Goal: Navigation & Orientation: Find specific page/section

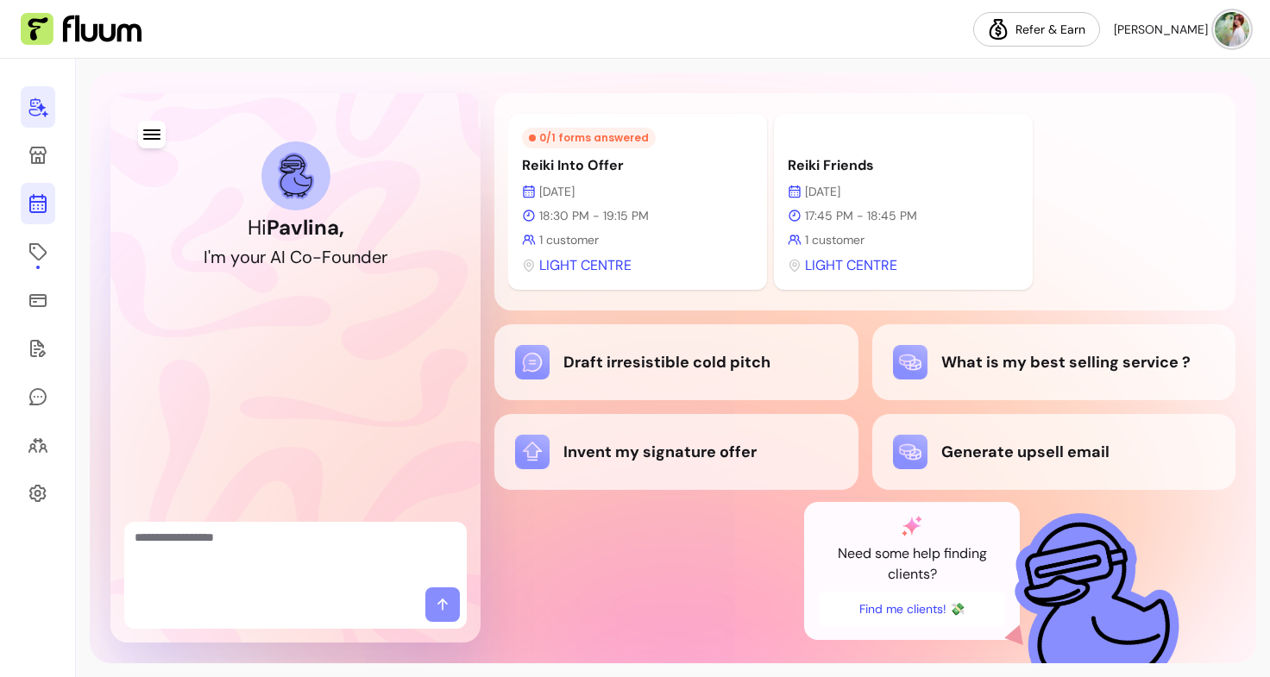
click at [35, 204] on icon at bounding box center [38, 203] width 21 height 21
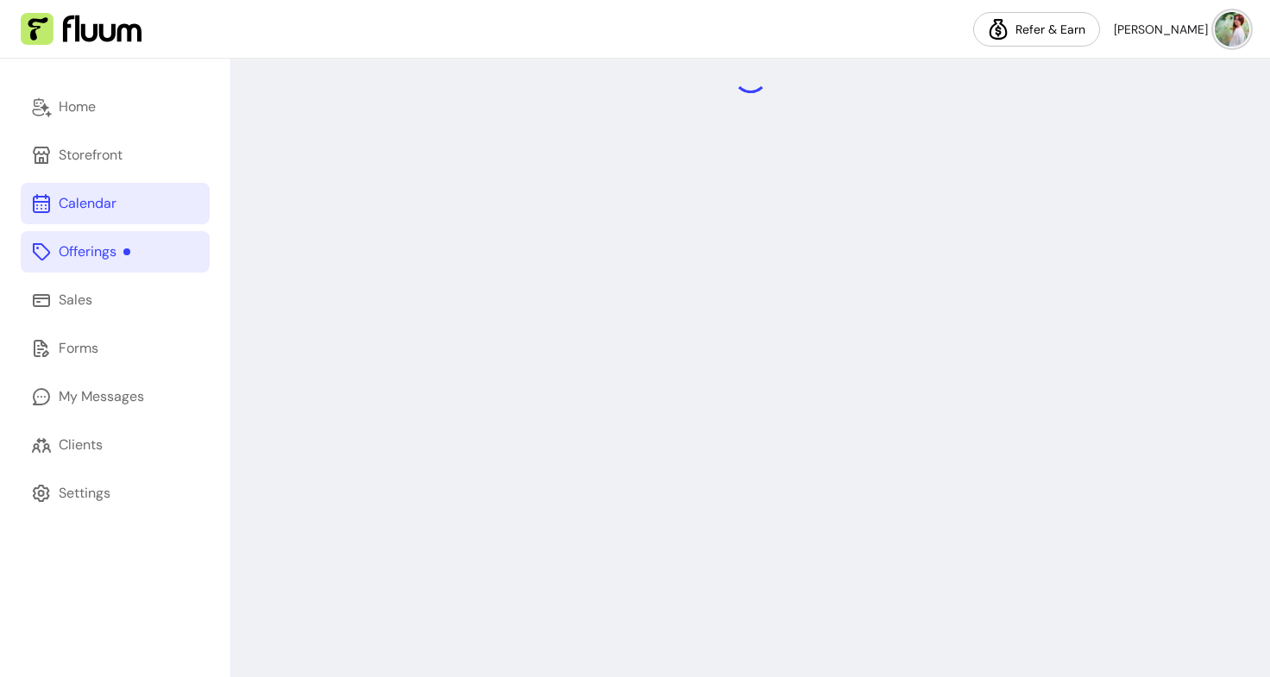
click at [98, 242] on div "Offerings" at bounding box center [95, 252] width 72 height 21
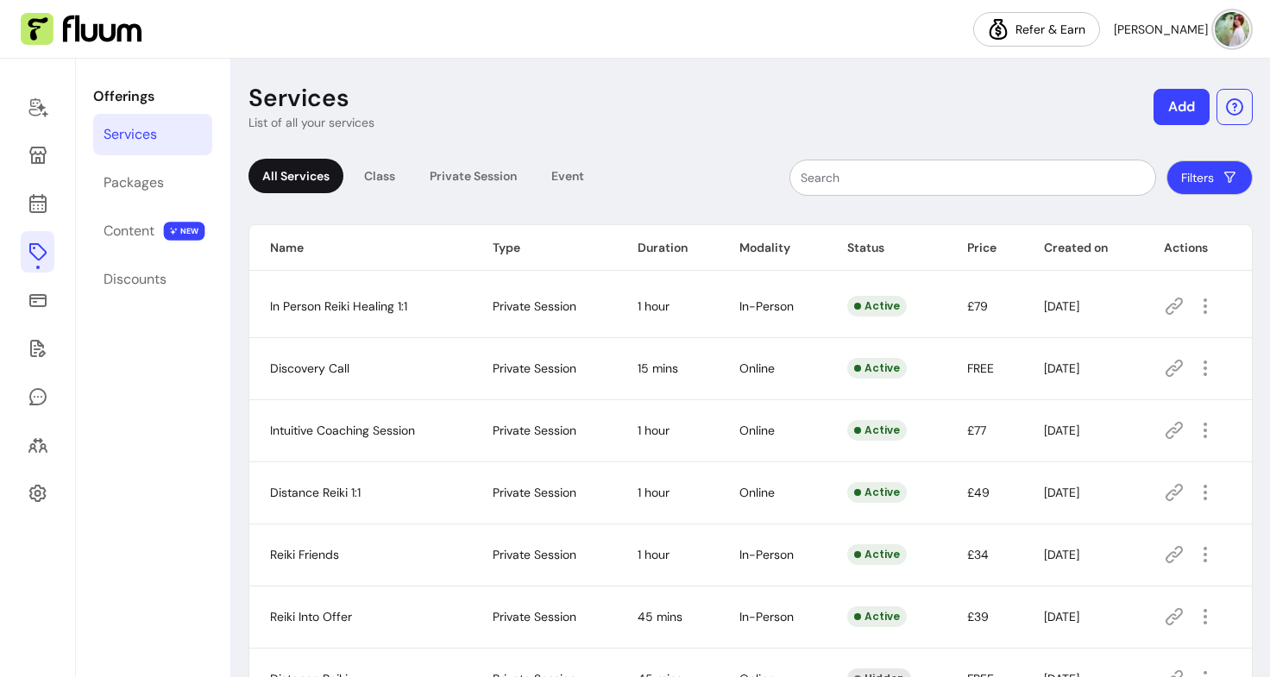
scroll to position [117, 0]
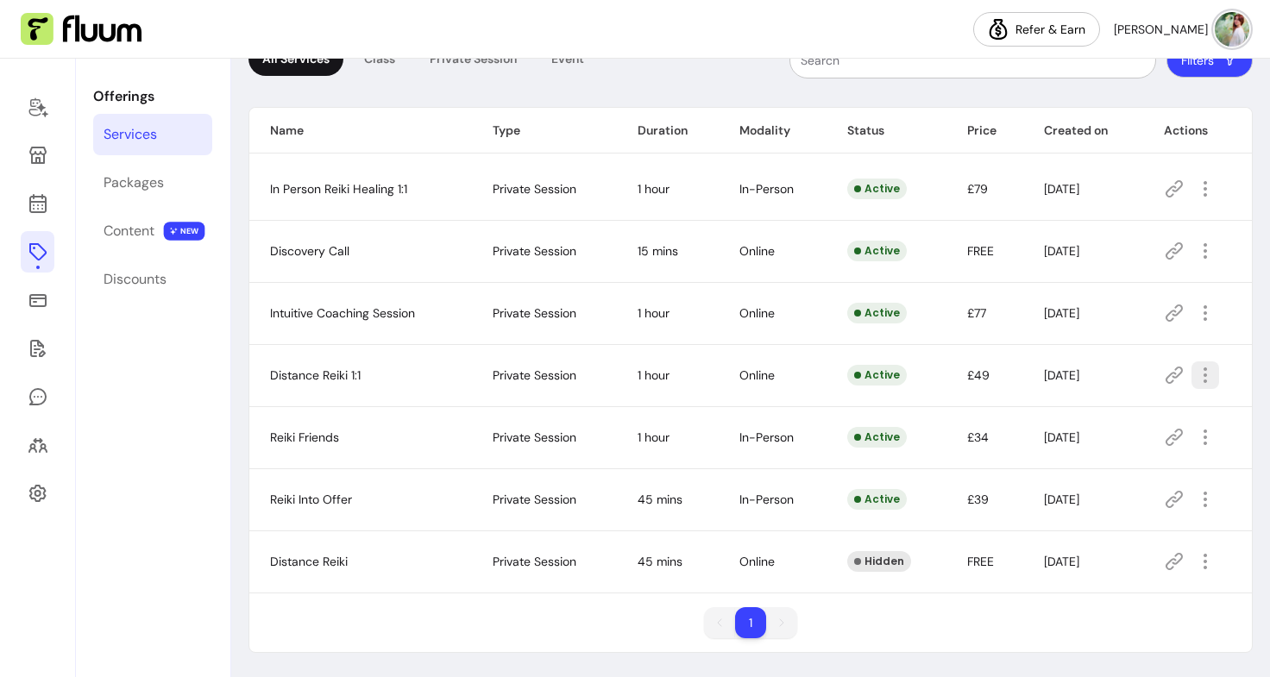
click at [1195, 370] on icon "button" at bounding box center [1205, 375] width 21 height 21
click at [1064, 340] on td "[DATE]" at bounding box center [1083, 313] width 120 height 62
click at [39, 100] on icon at bounding box center [37, 108] width 19 height 20
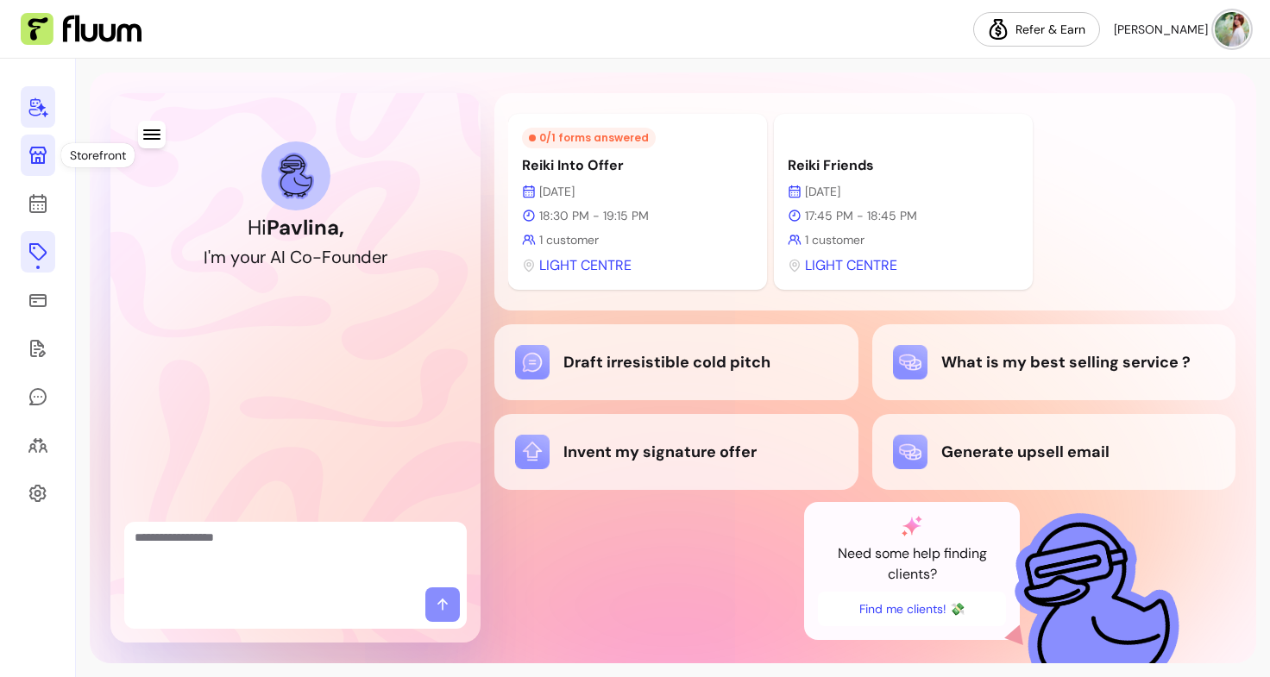
click at [35, 149] on icon at bounding box center [38, 155] width 21 height 21
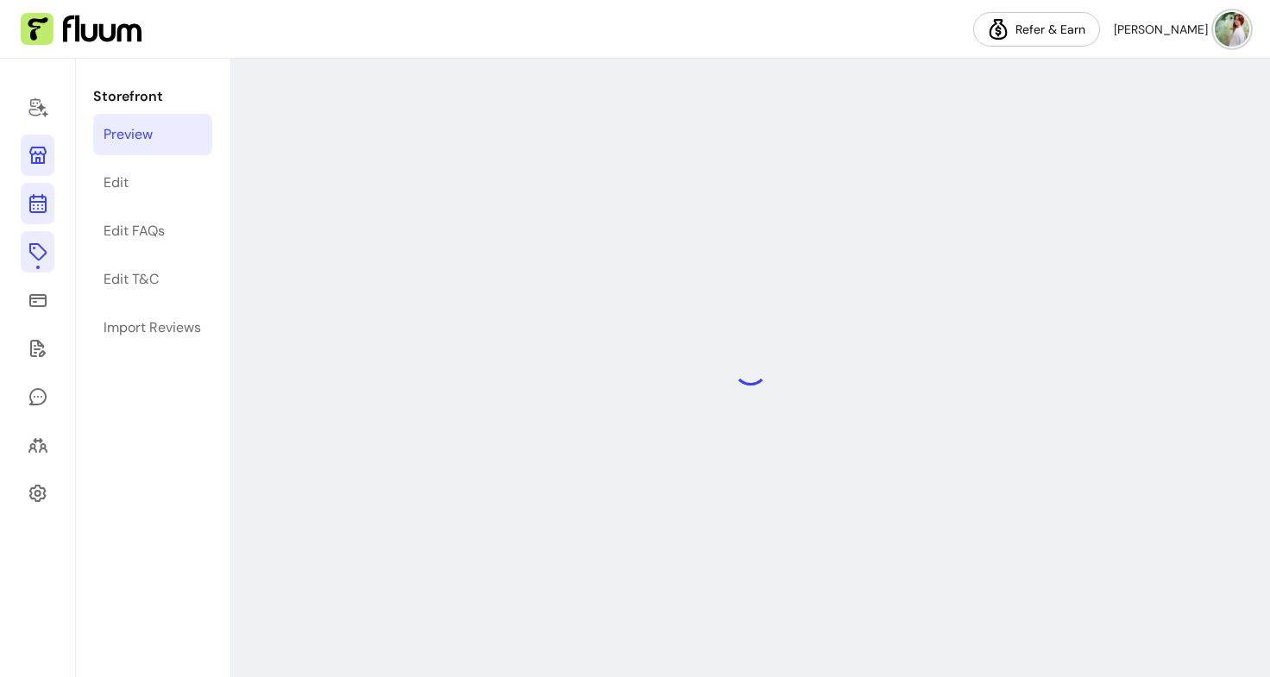
click at [36, 207] on icon at bounding box center [38, 203] width 21 height 21
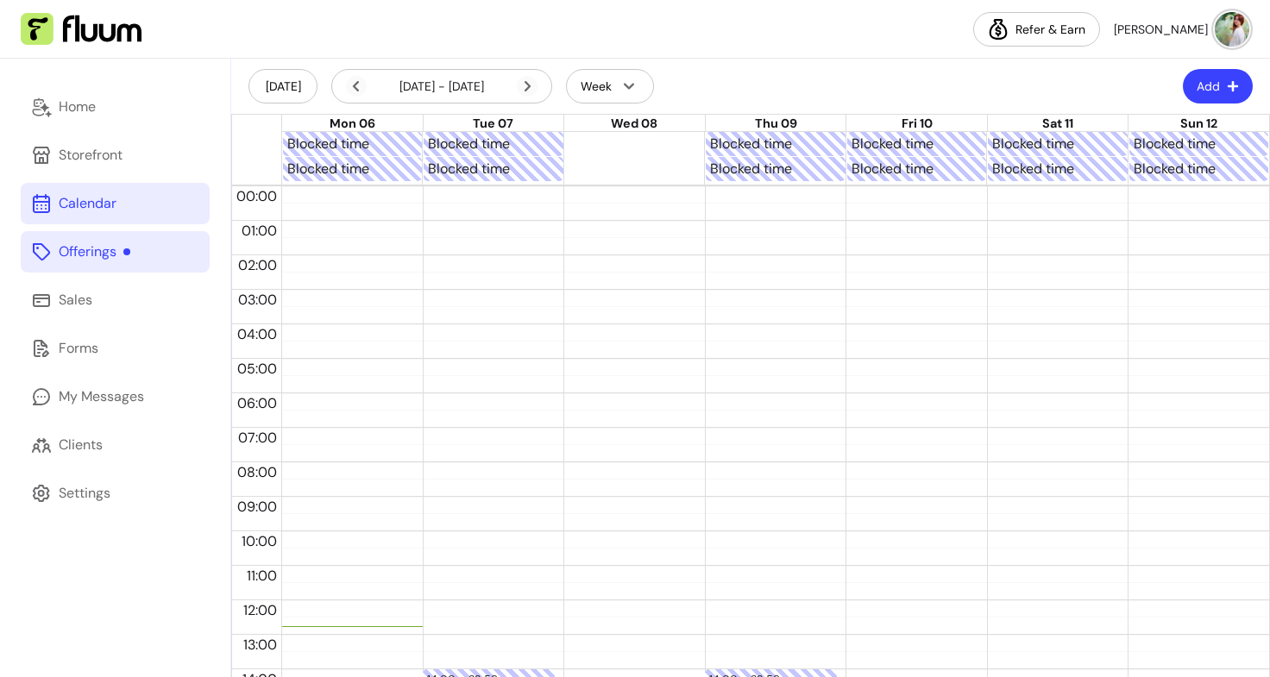
click at [112, 266] on link "Offerings" at bounding box center [115, 251] width 189 height 41
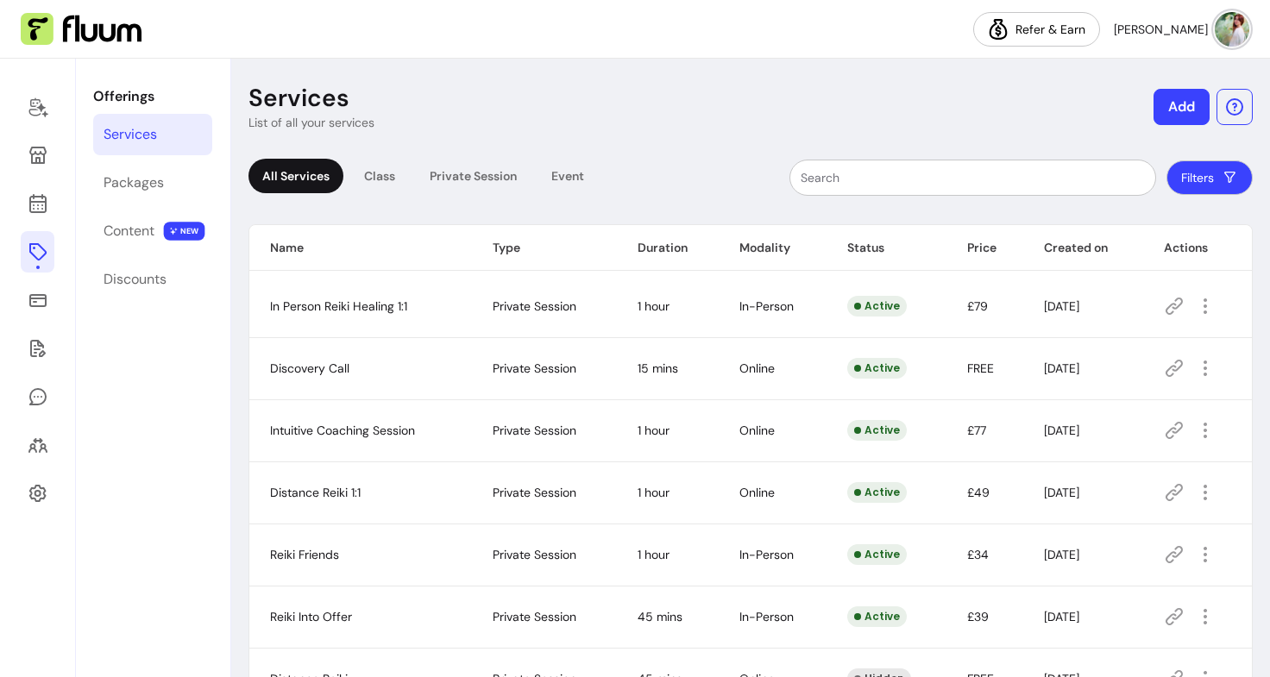
click at [141, 253] on div "Offerings Services Packages Content NEW Discounts" at bounding box center [153, 368] width 154 height 619
click at [134, 236] on div "Content" at bounding box center [129, 231] width 51 height 21
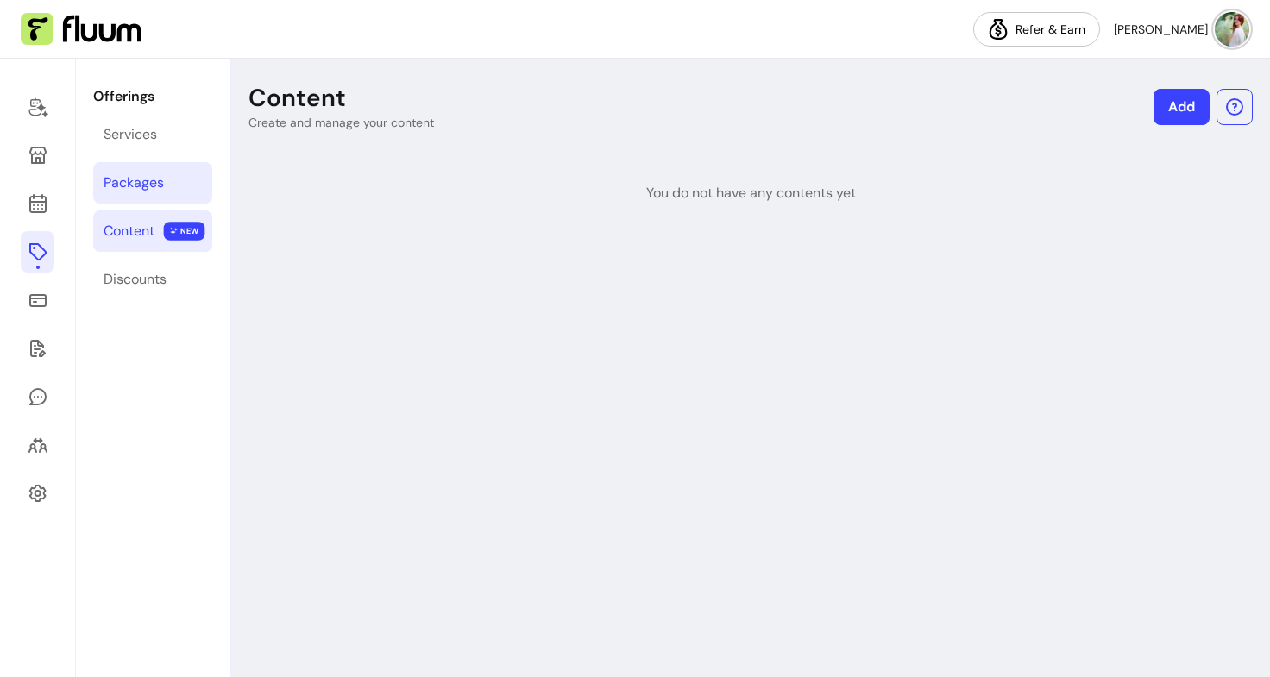
click at [141, 170] on link "Packages" at bounding box center [152, 182] width 119 height 41
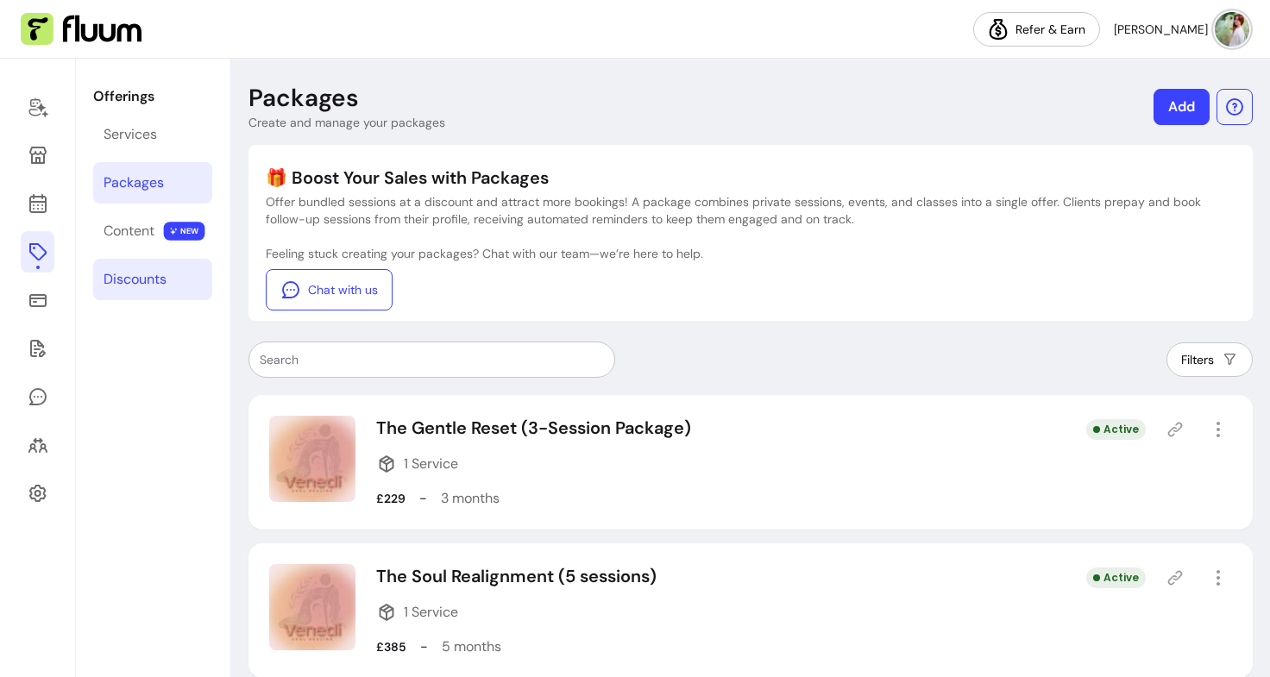
click at [141, 286] on div "Discounts" at bounding box center [135, 279] width 63 height 21
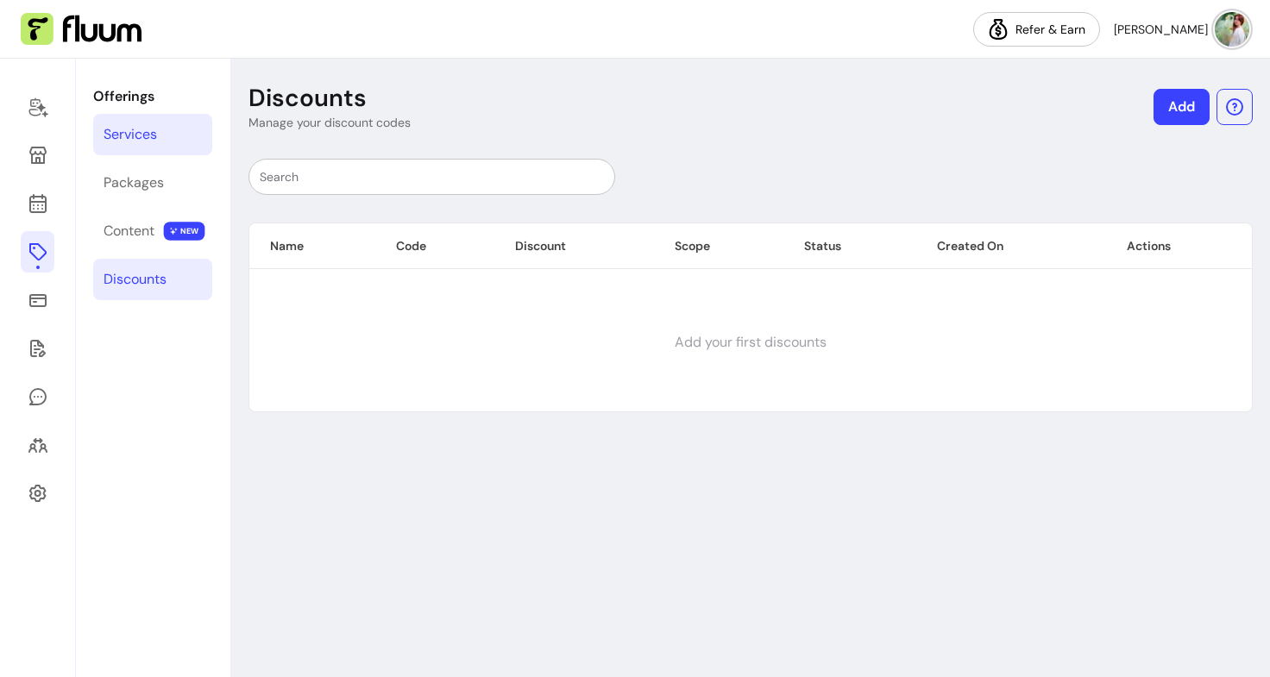
click at [121, 145] on link "Services" at bounding box center [152, 134] width 119 height 41
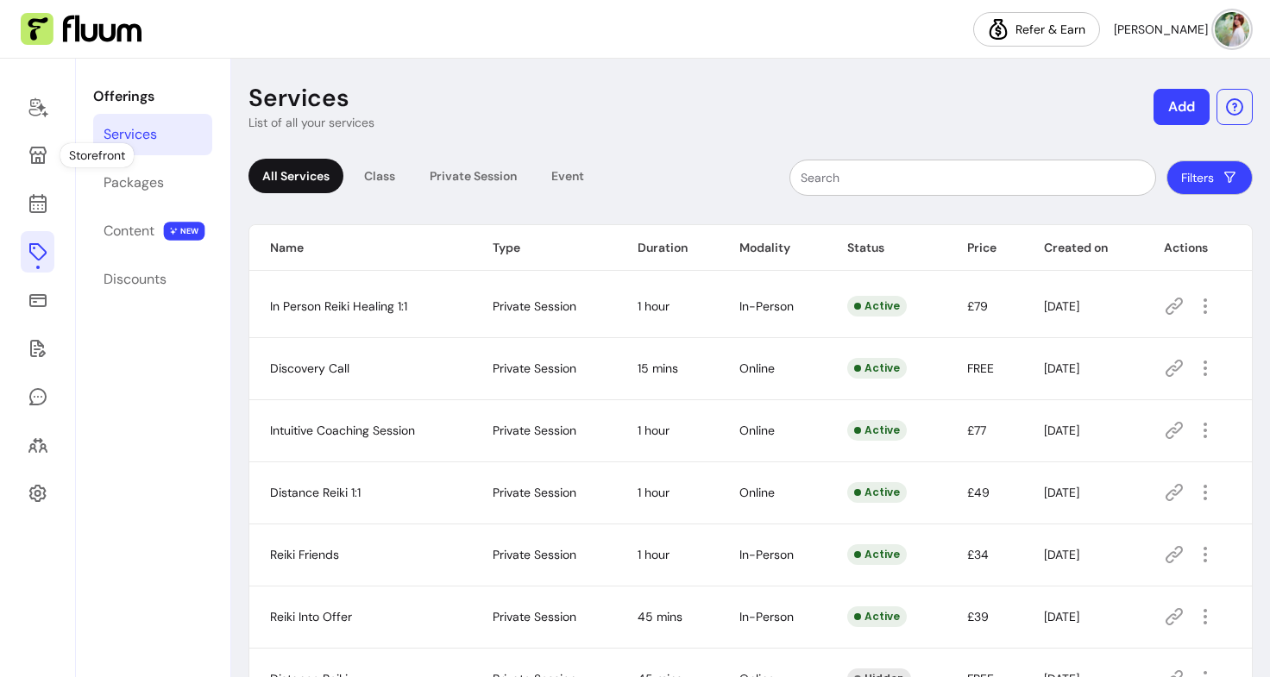
scroll to position [117, 0]
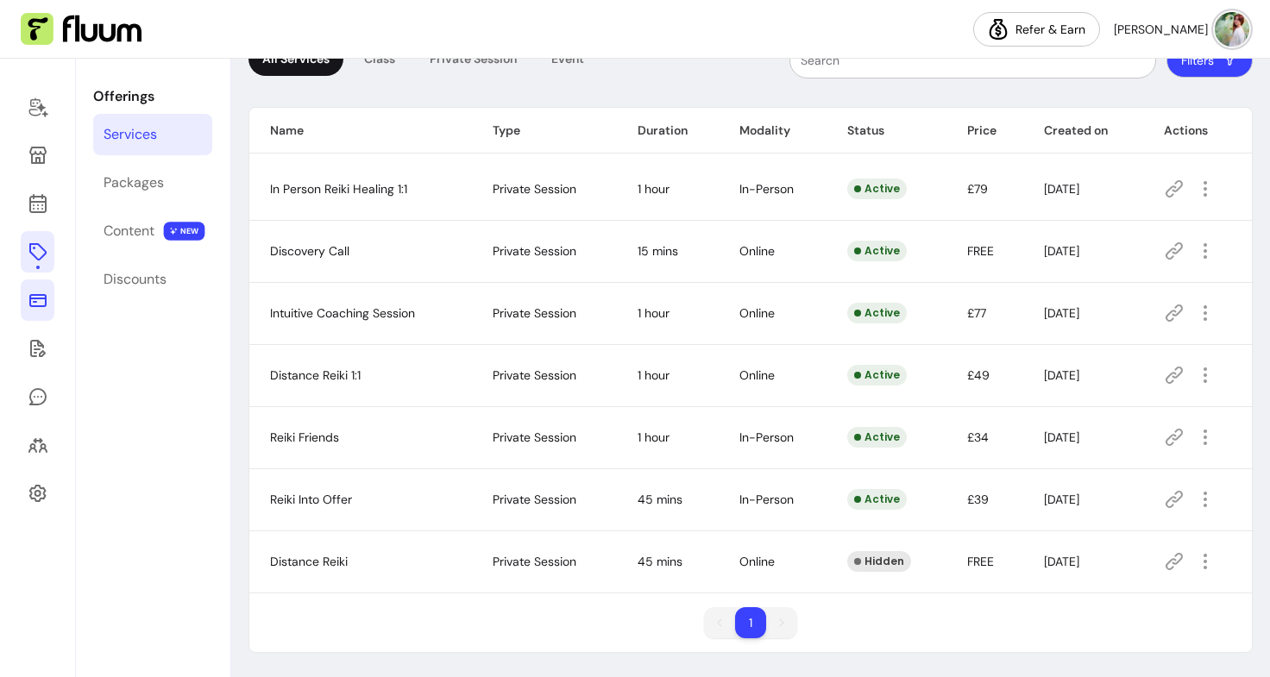
click at [33, 311] on link at bounding box center [38, 300] width 34 height 41
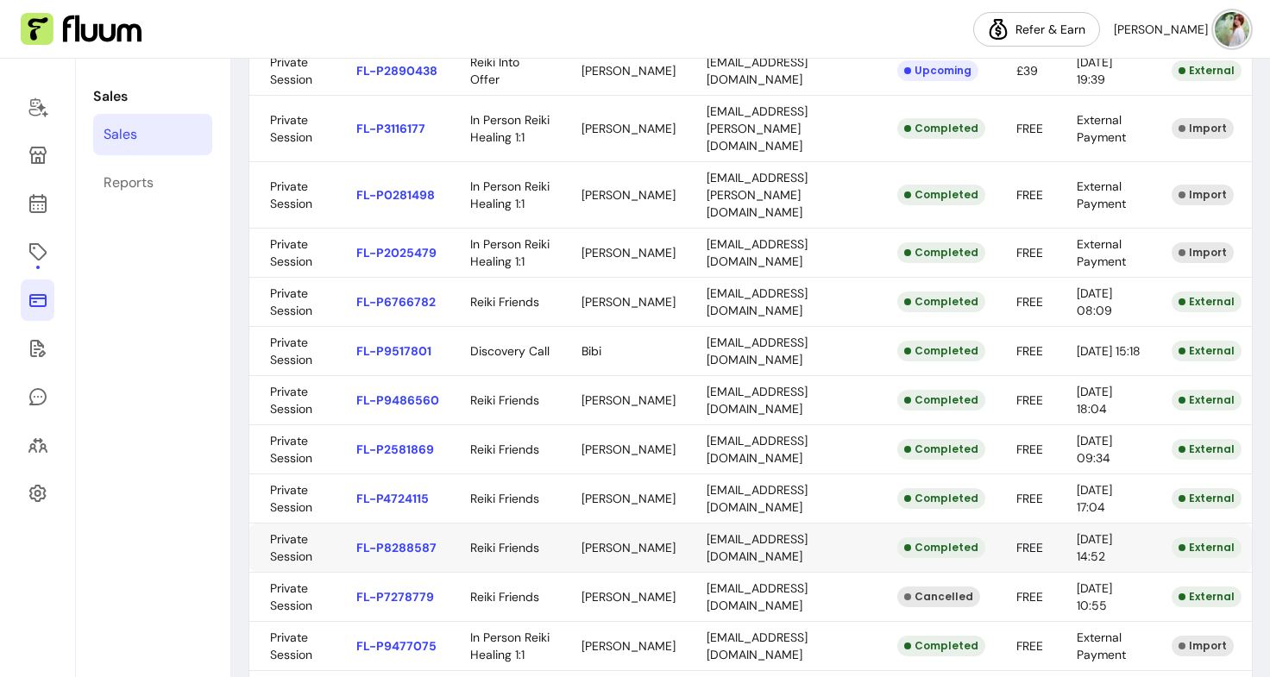
scroll to position [456, 0]
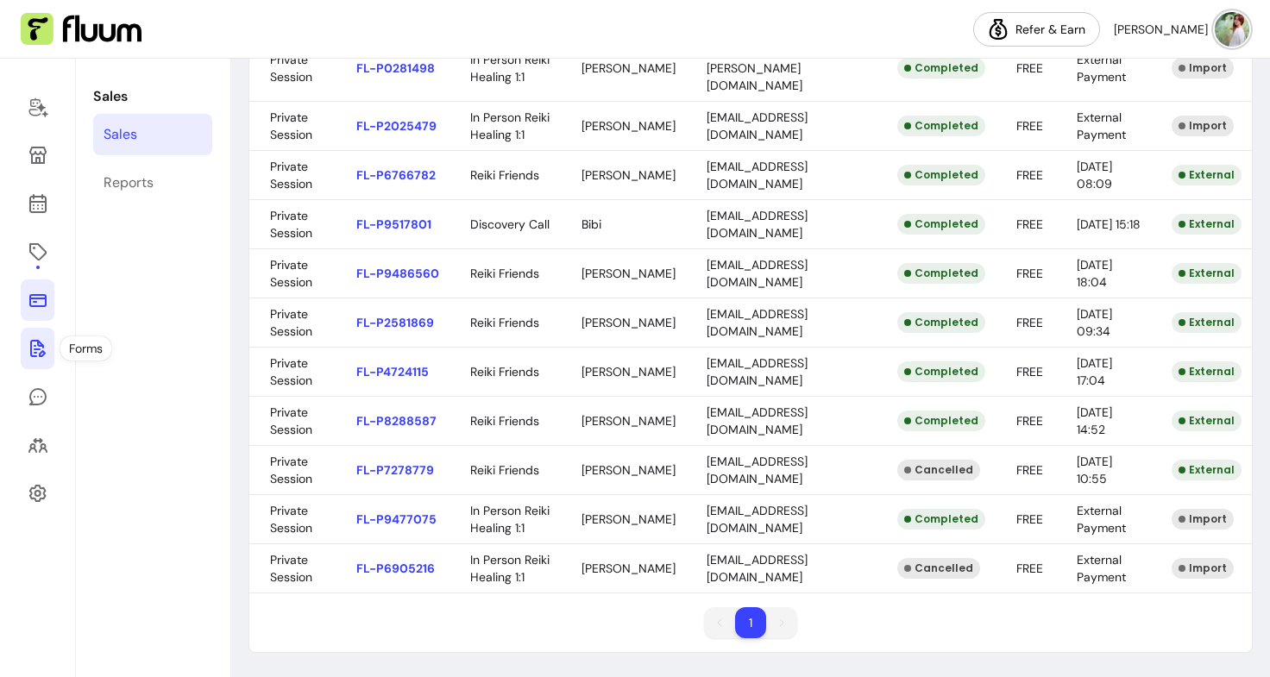
click at [34, 351] on icon at bounding box center [38, 348] width 21 height 21
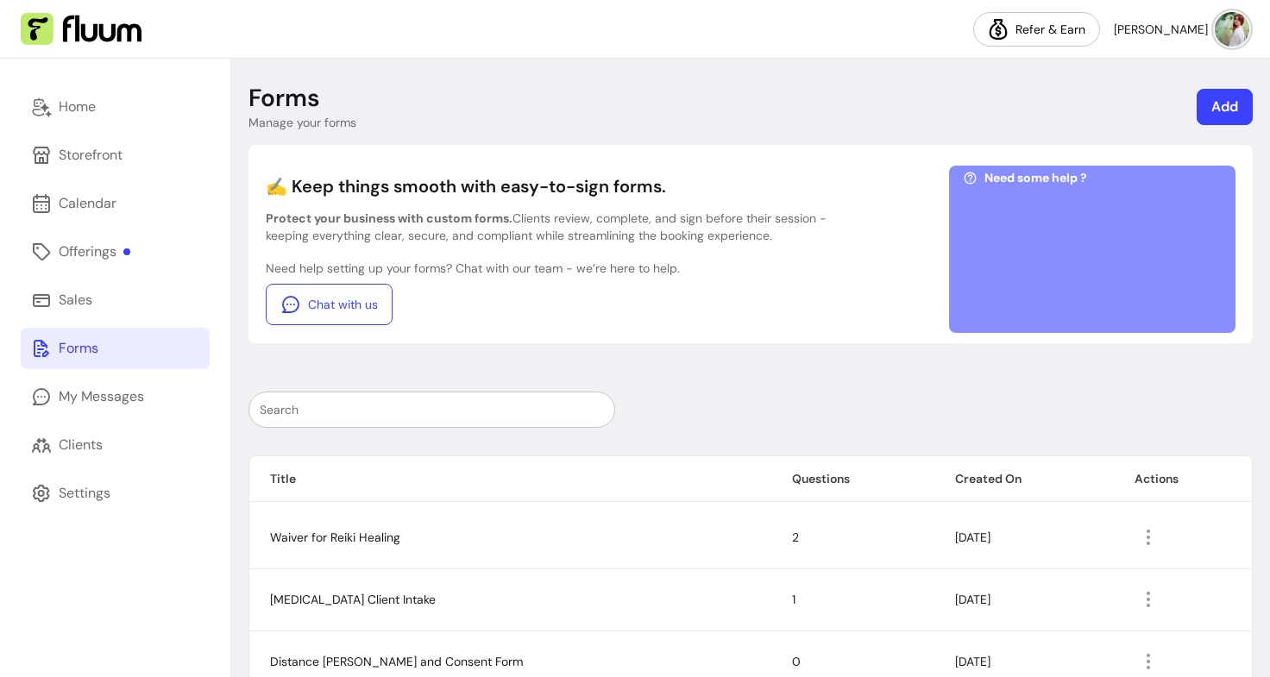
scroll to position [100, 0]
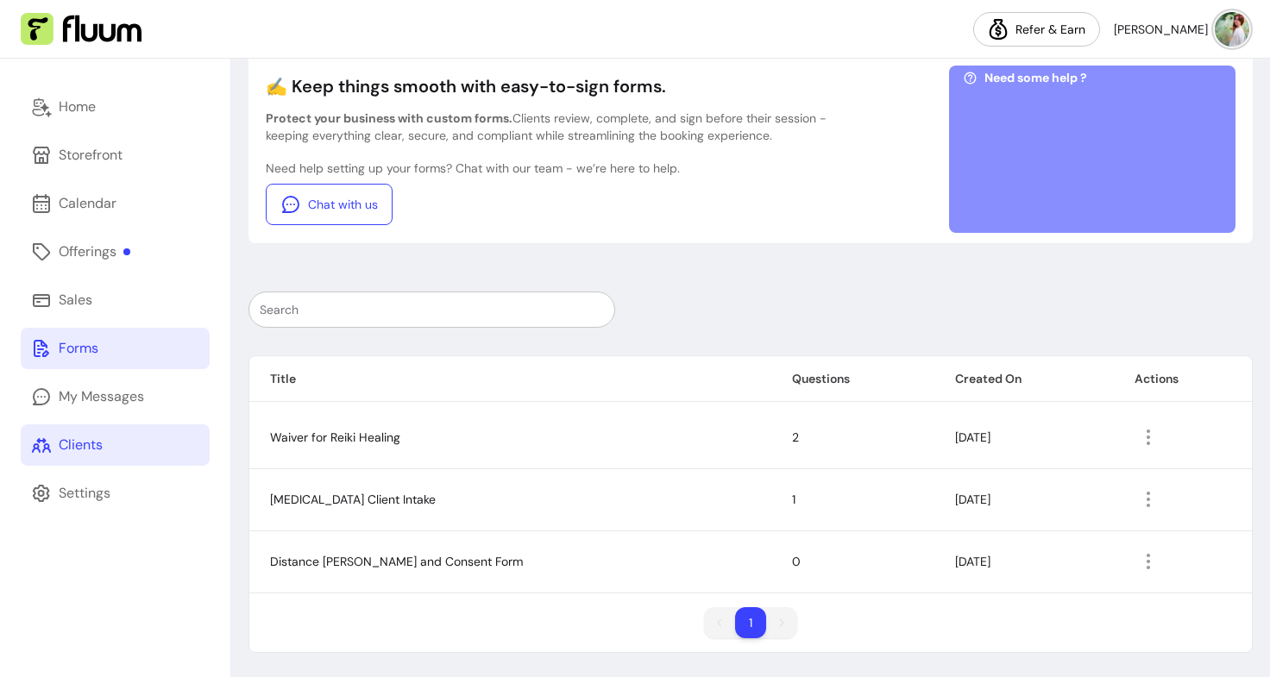
click at [114, 465] on link "Clients" at bounding box center [115, 444] width 189 height 41
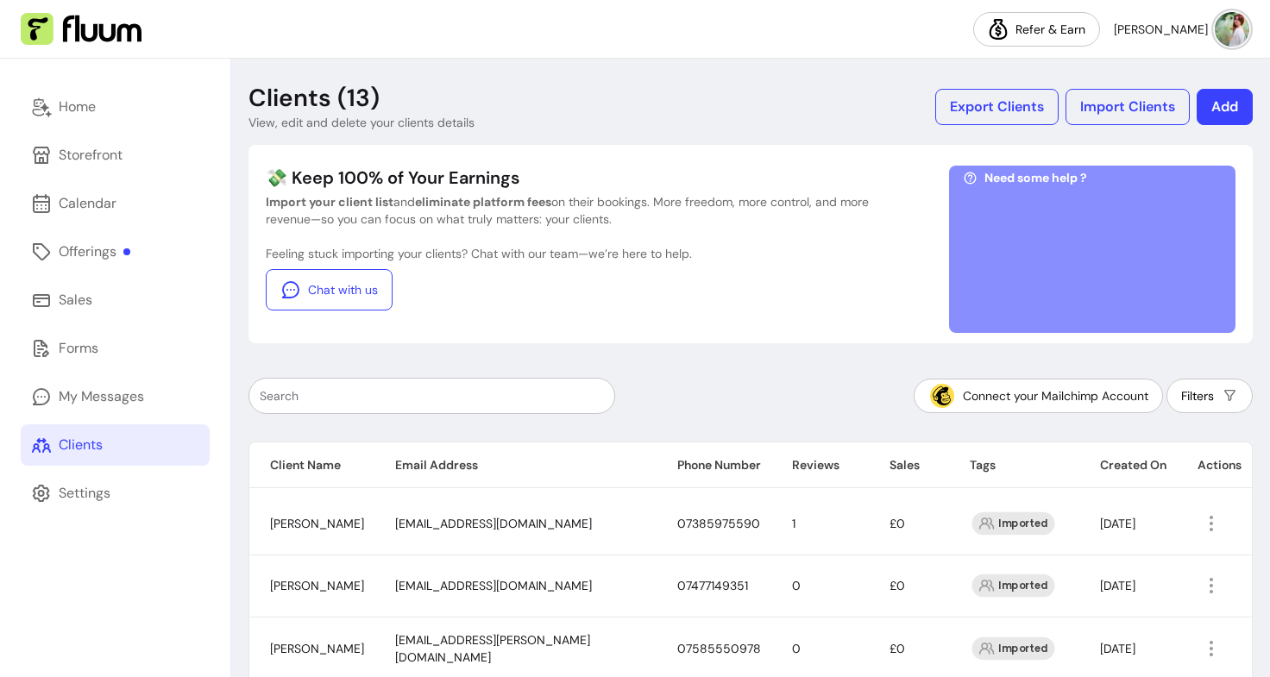
click at [1186, 18] on button "[PERSON_NAME]" at bounding box center [1181, 29] width 135 height 35
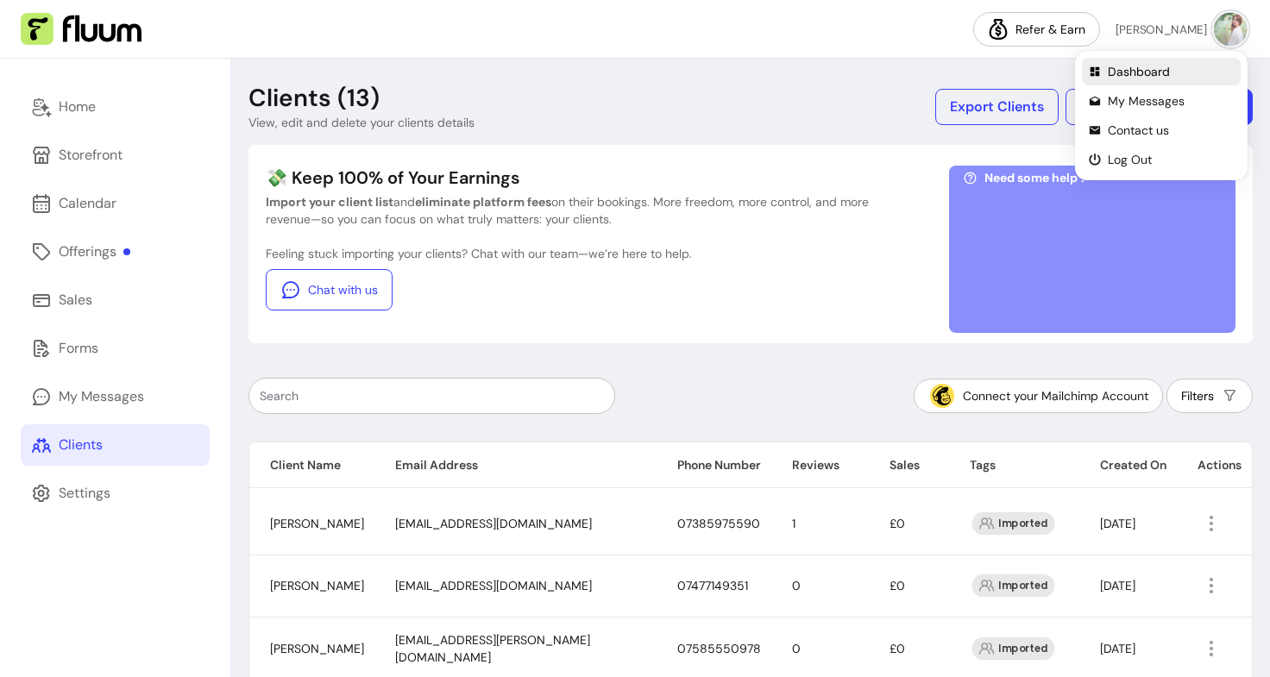
click at [1127, 70] on span "Dashboard" at bounding box center [1171, 71] width 126 height 17
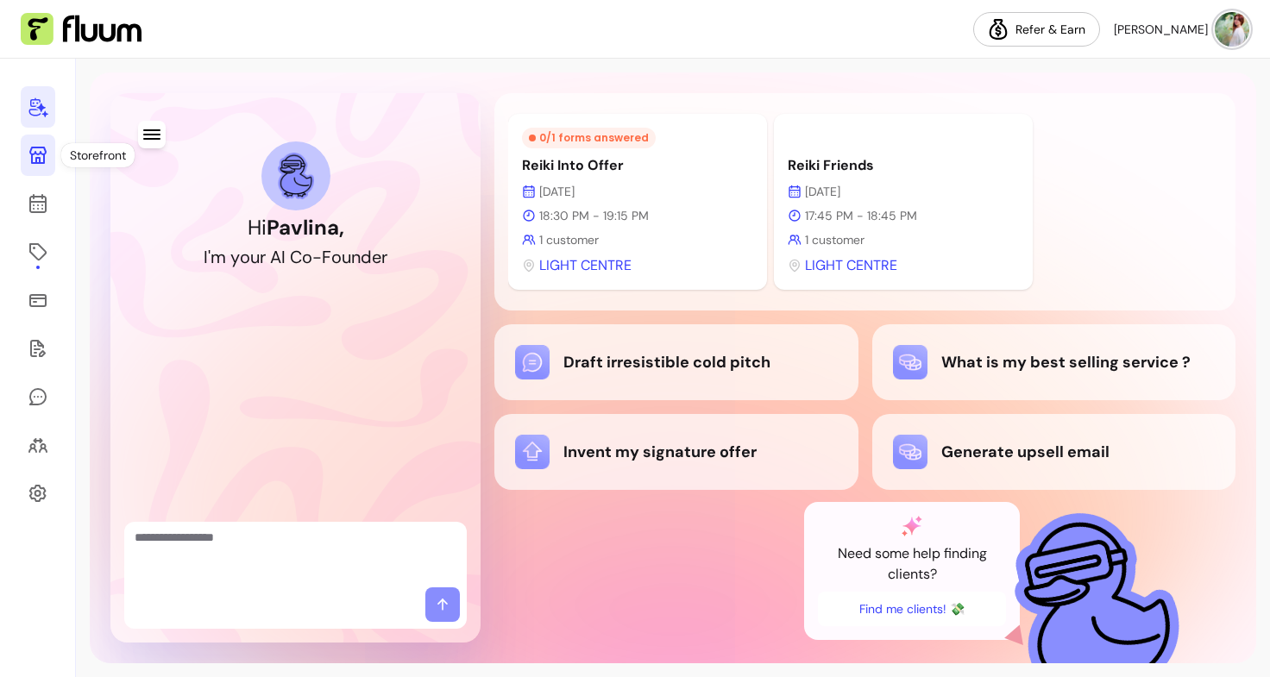
click at [30, 160] on icon at bounding box center [38, 155] width 21 height 21
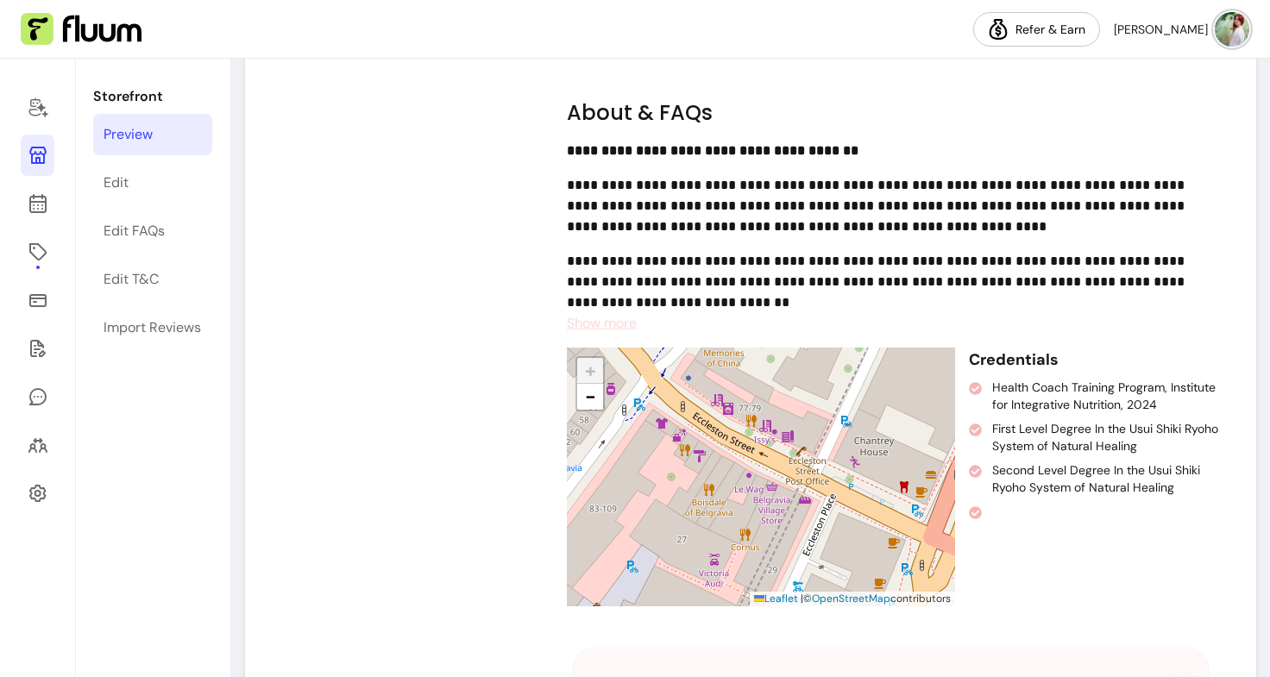
scroll to position [1811, 0]
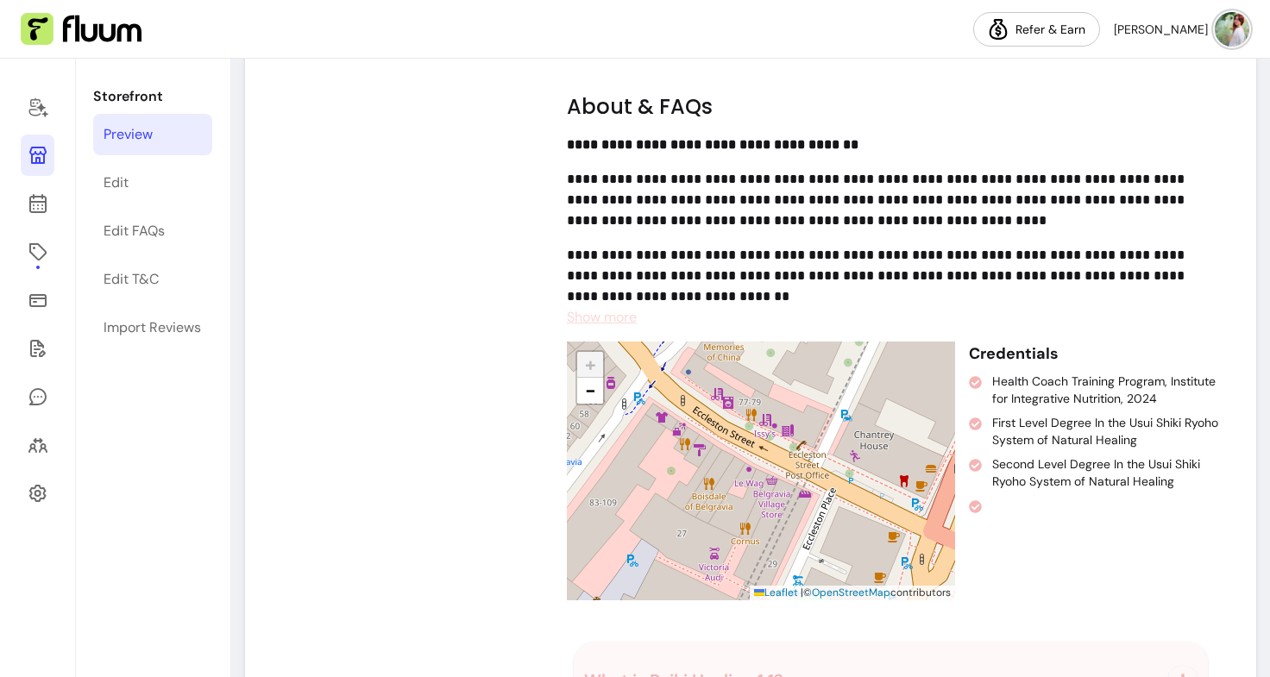
click at [626, 316] on span "Show more" at bounding box center [602, 317] width 70 height 18
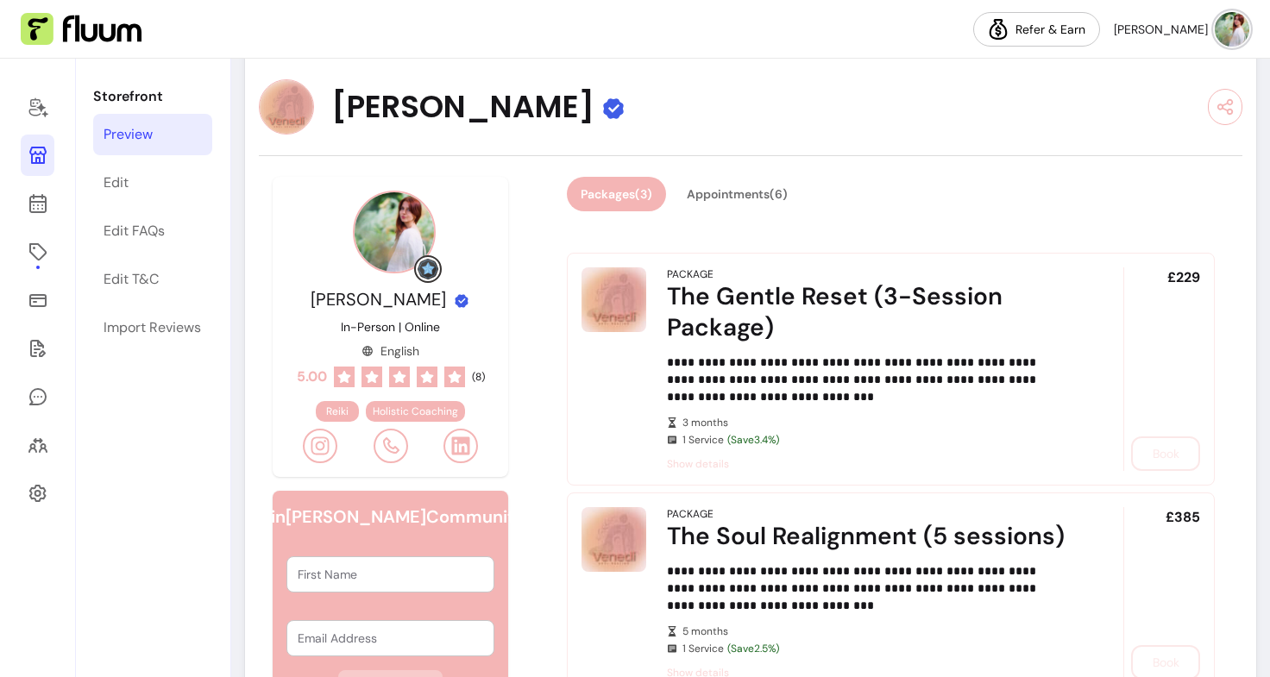
scroll to position [112, 0]
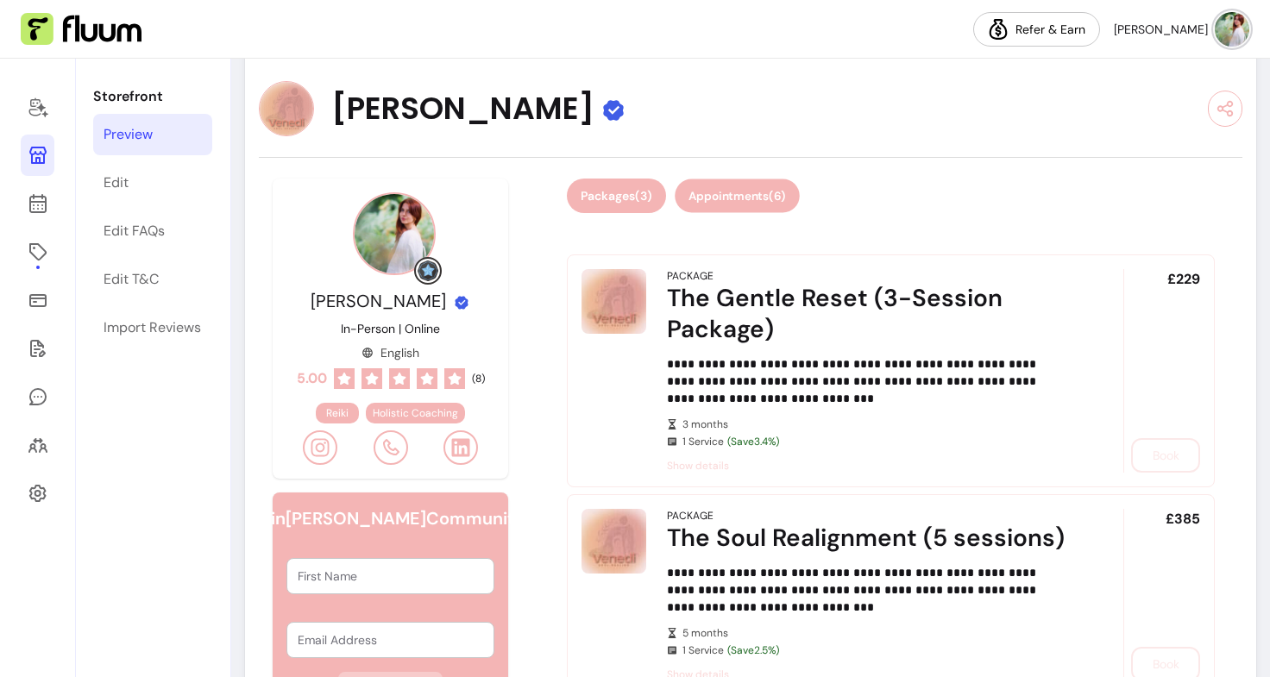
click at [750, 196] on button "Appointments ( 6 )" at bounding box center [737, 196] width 125 height 34
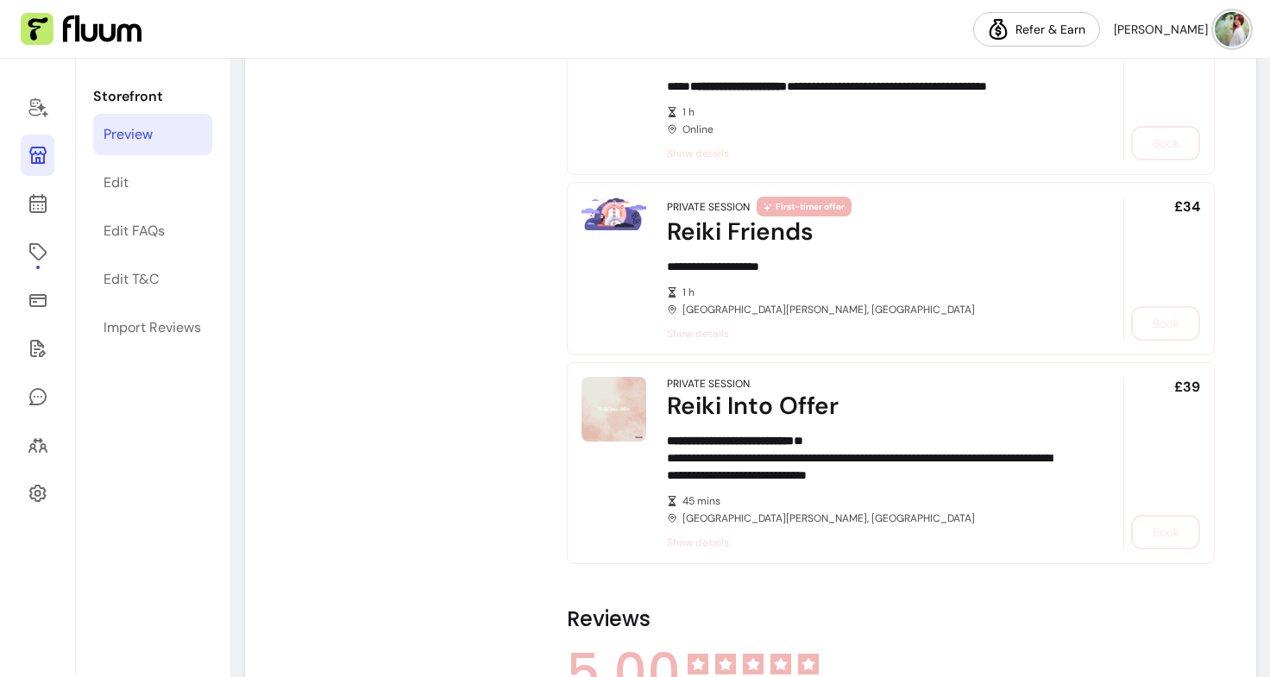
scroll to position [1116, 0]
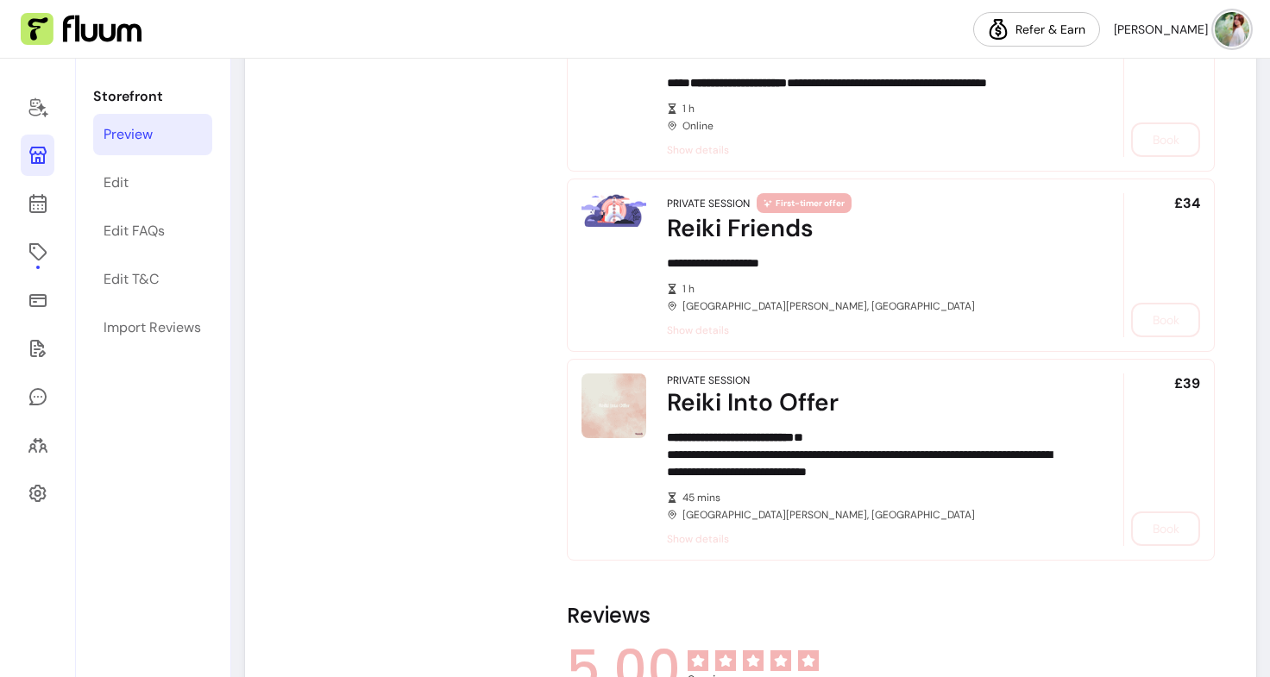
click at [1151, 529] on div "£39 Book" at bounding box center [1161, 460] width 77 height 173
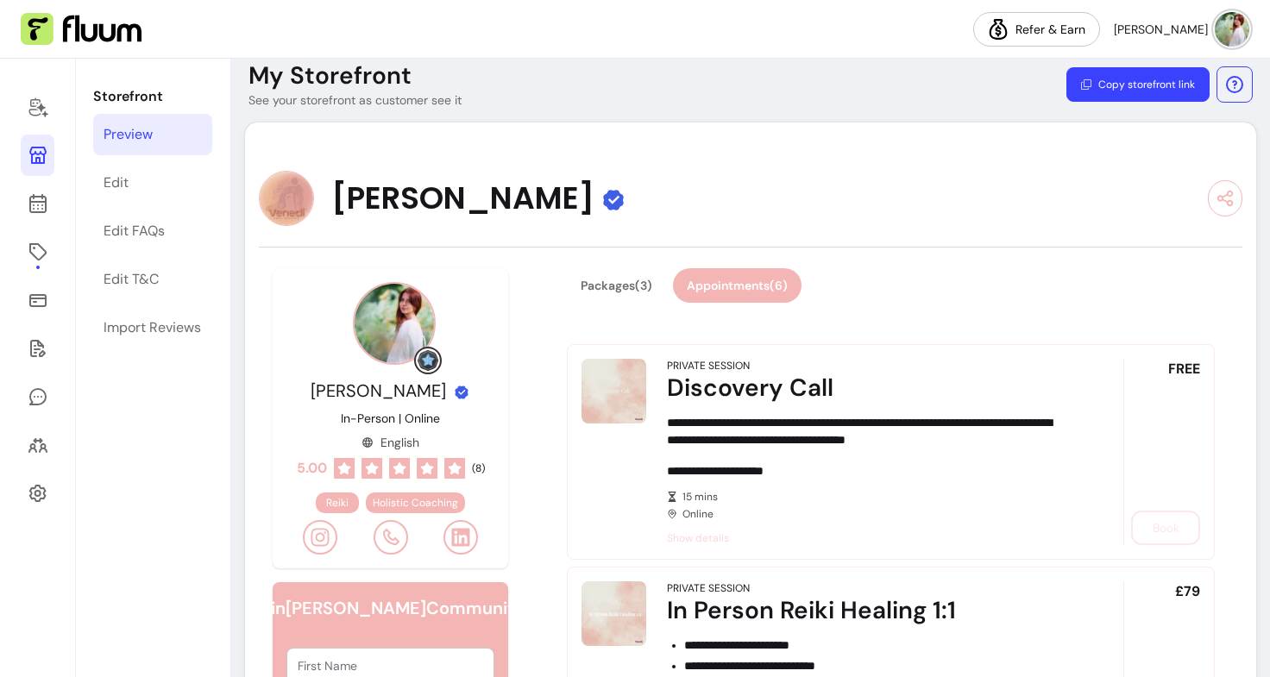
scroll to position [0, 0]
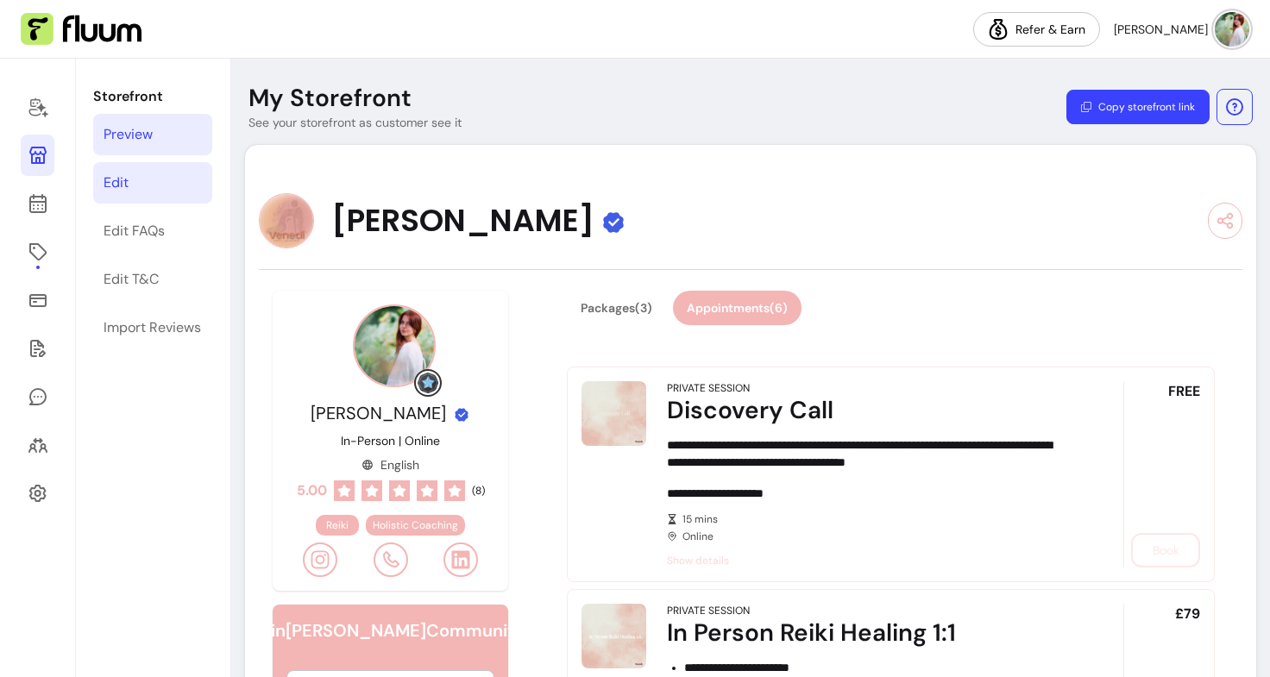
click at [114, 182] on div "Edit" at bounding box center [116, 183] width 25 height 21
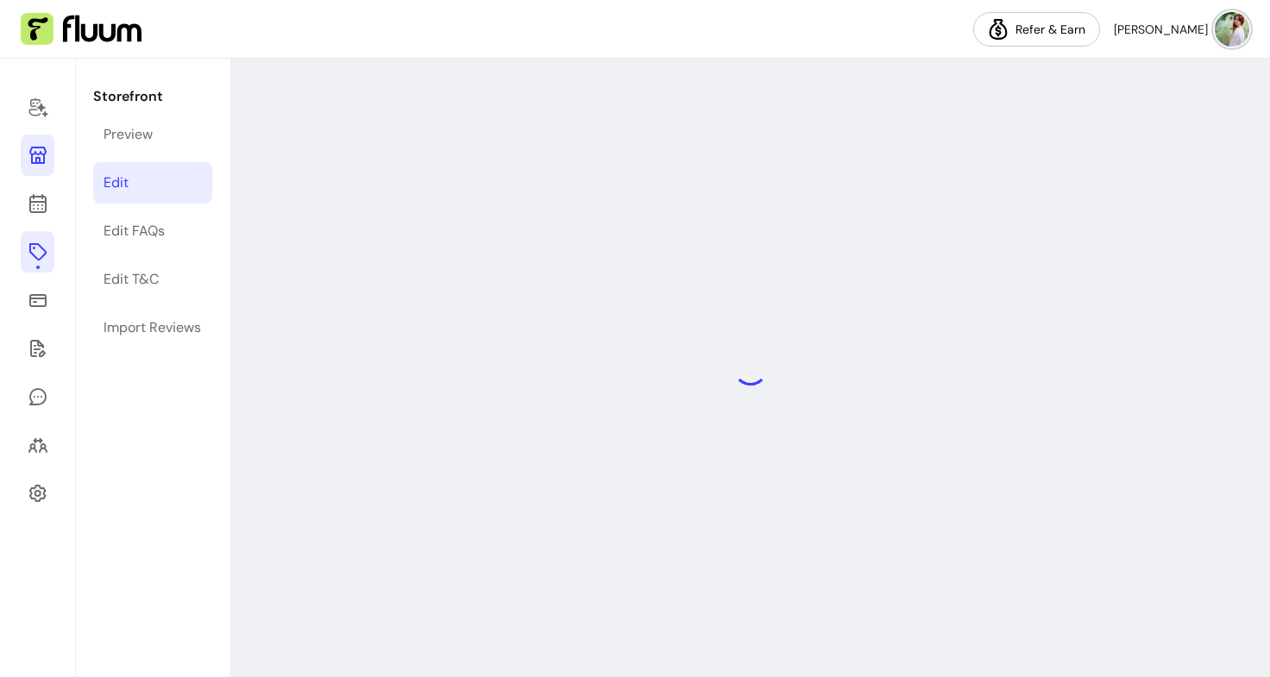
click at [29, 267] on link at bounding box center [38, 251] width 34 height 41
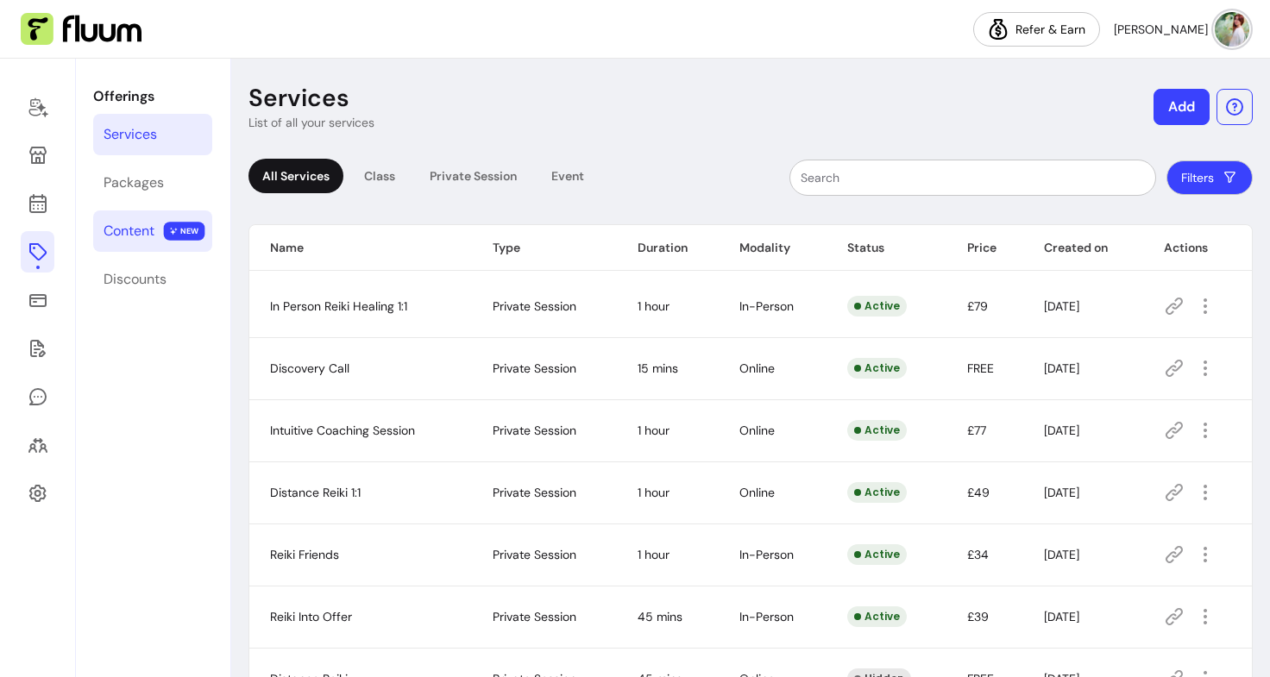
click at [170, 235] on span "NEW" at bounding box center [184, 231] width 41 height 19
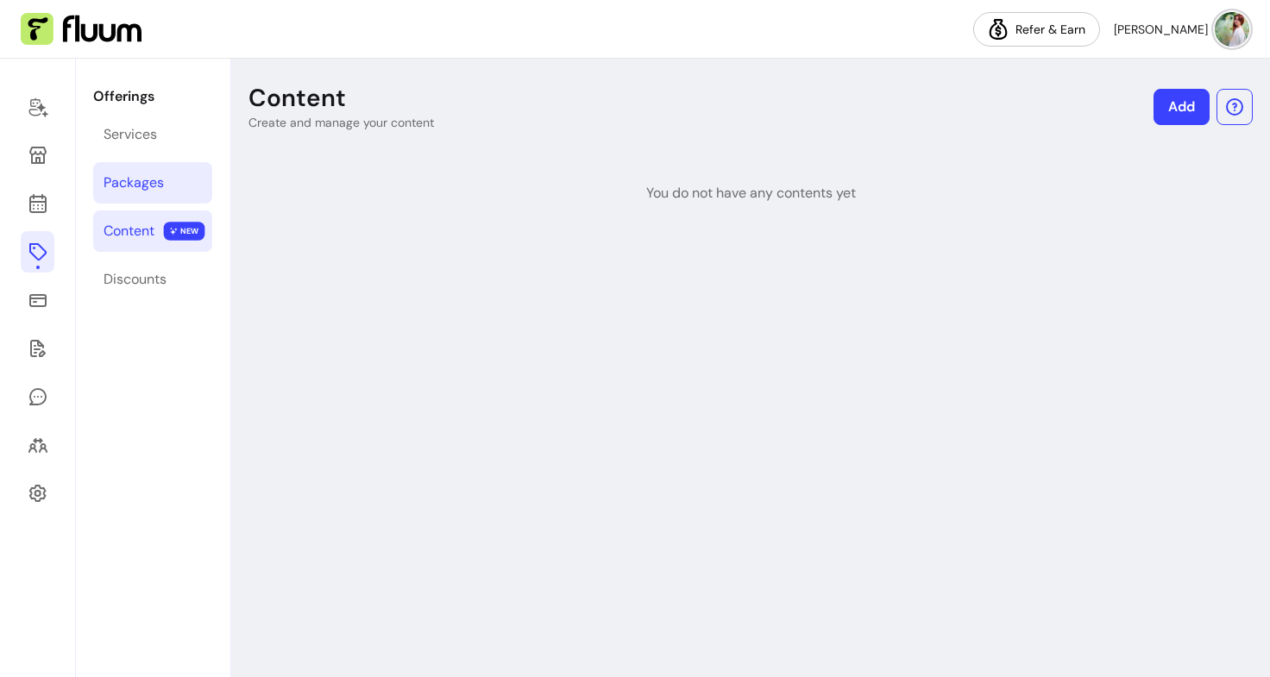
click at [192, 180] on link "Packages" at bounding box center [152, 182] width 119 height 41
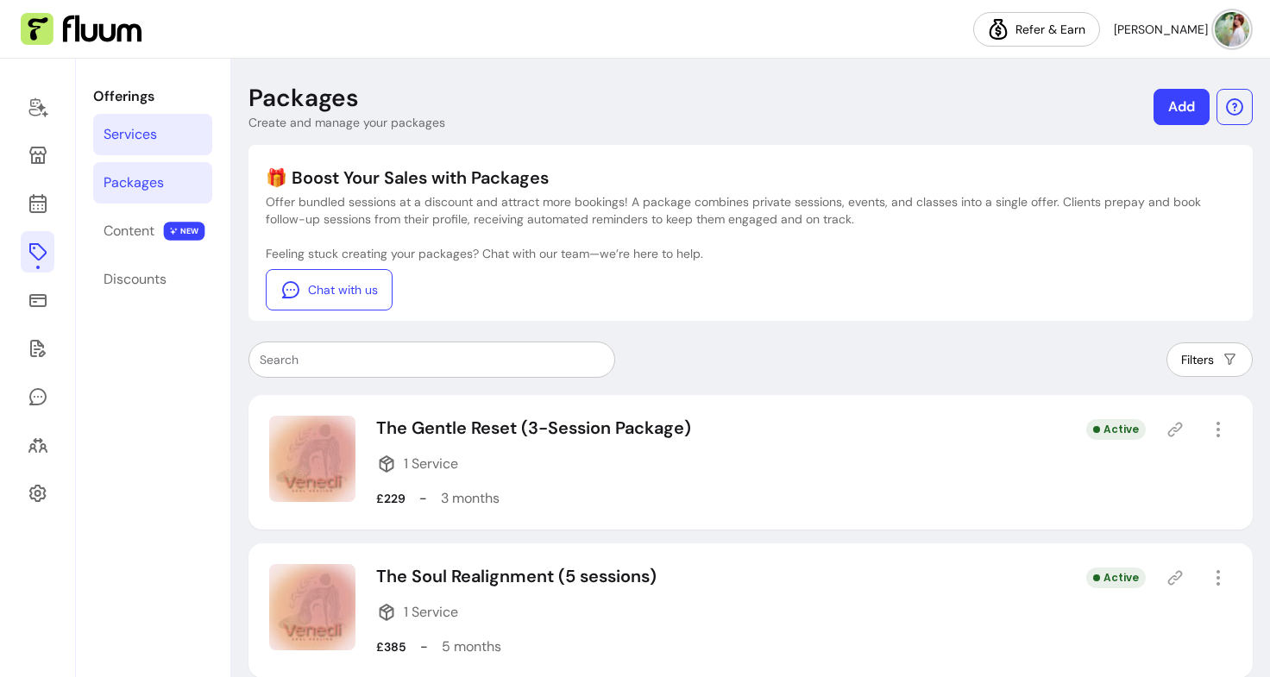
click at [130, 134] on div "Services" at bounding box center [130, 134] width 53 height 21
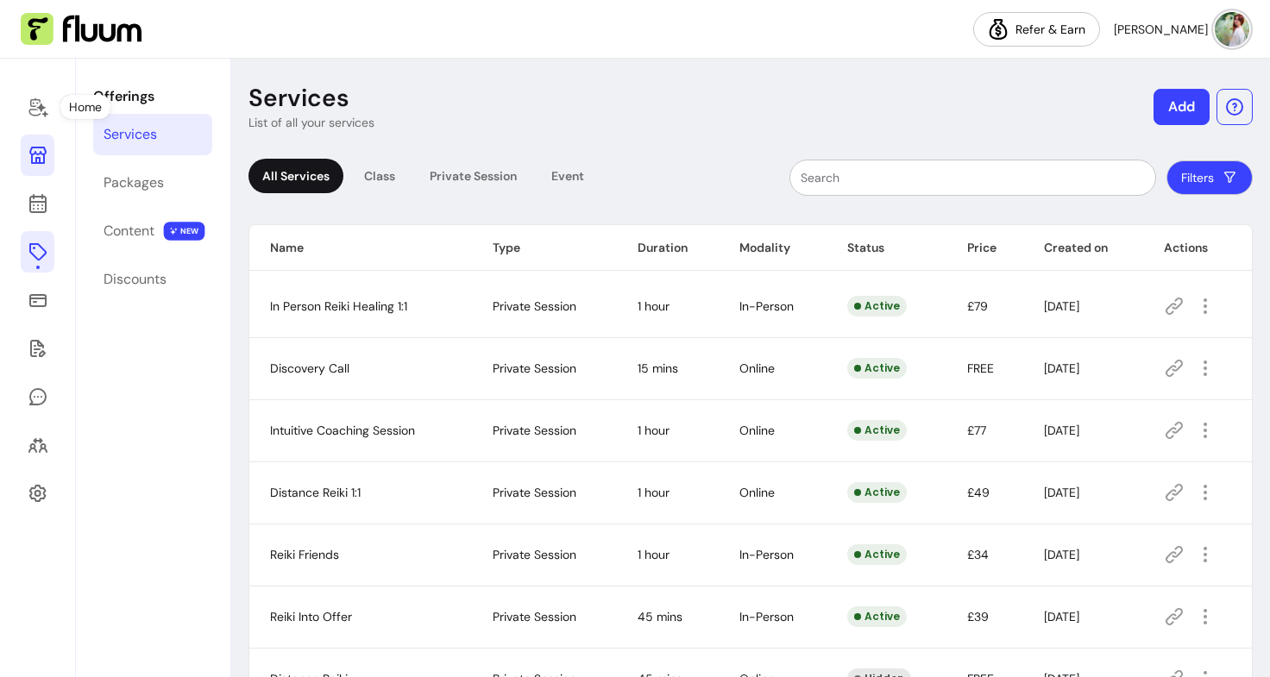
click at [31, 171] on link at bounding box center [38, 155] width 34 height 41
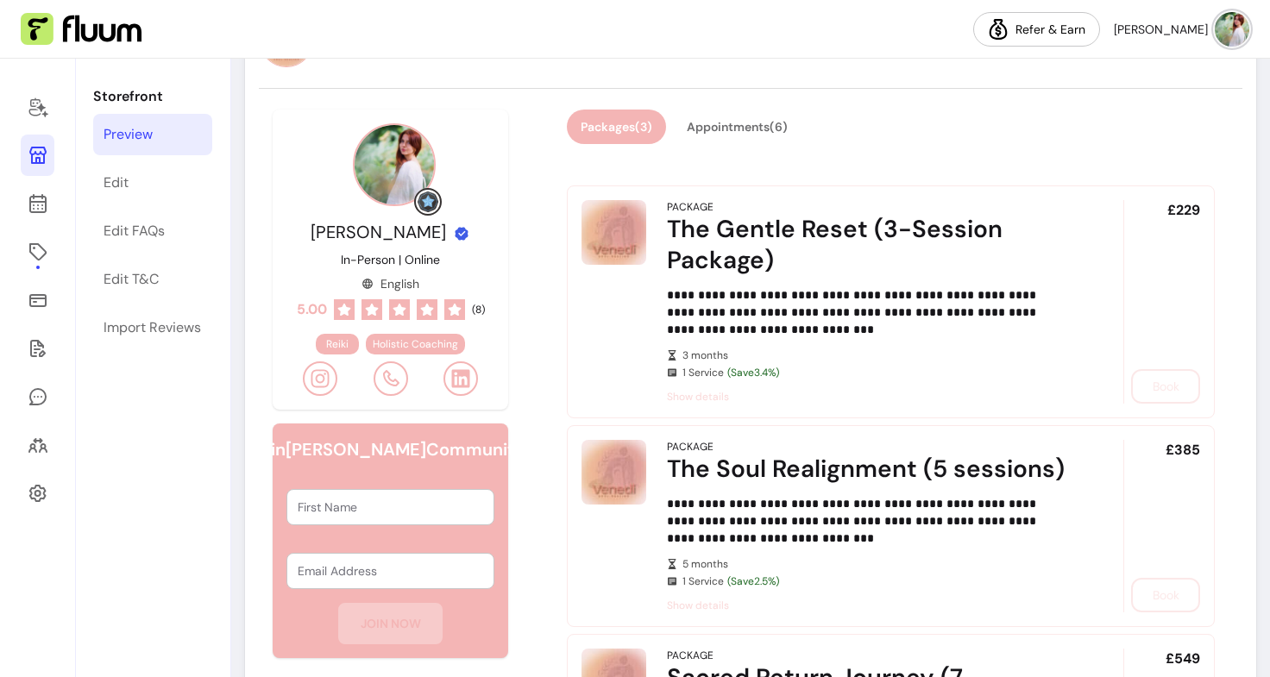
scroll to position [395, 0]
